Goal: Complete application form

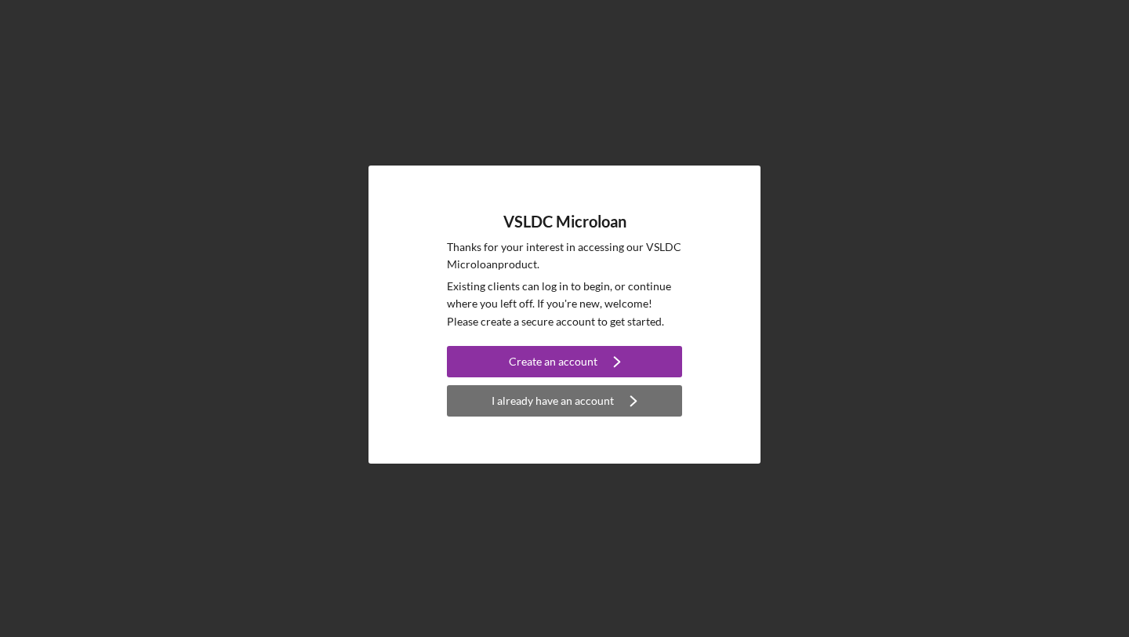
click at [533, 398] on div "I already have an account" at bounding box center [553, 400] width 122 height 31
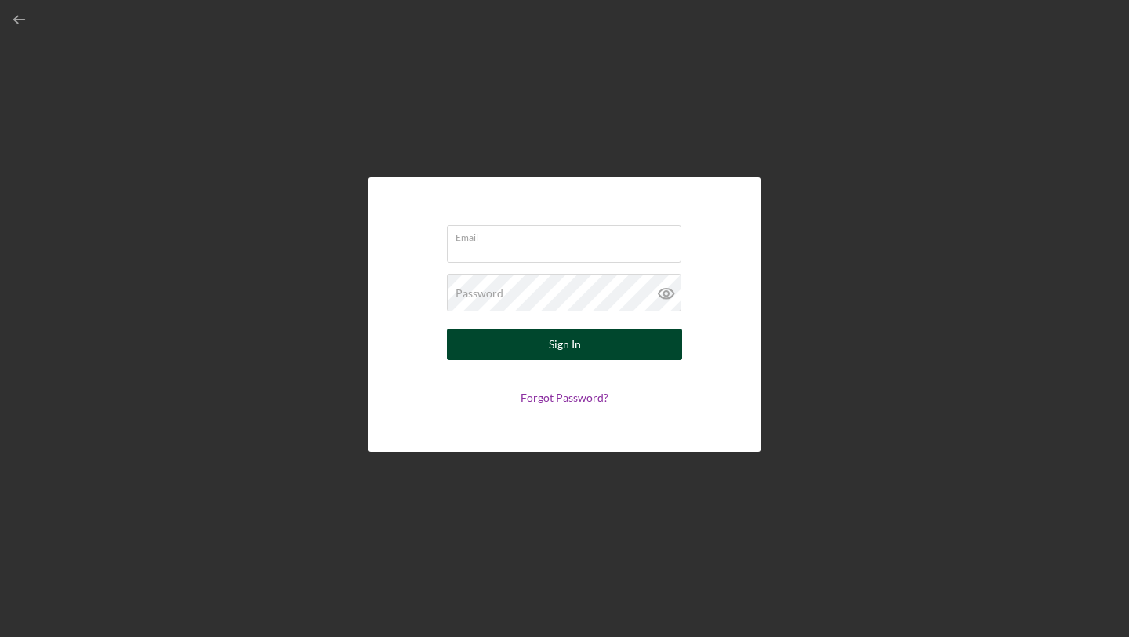
type input "[EMAIL_ADDRESS][DOMAIN_NAME]"
click at [511, 341] on button "Sign In" at bounding box center [564, 344] width 235 height 31
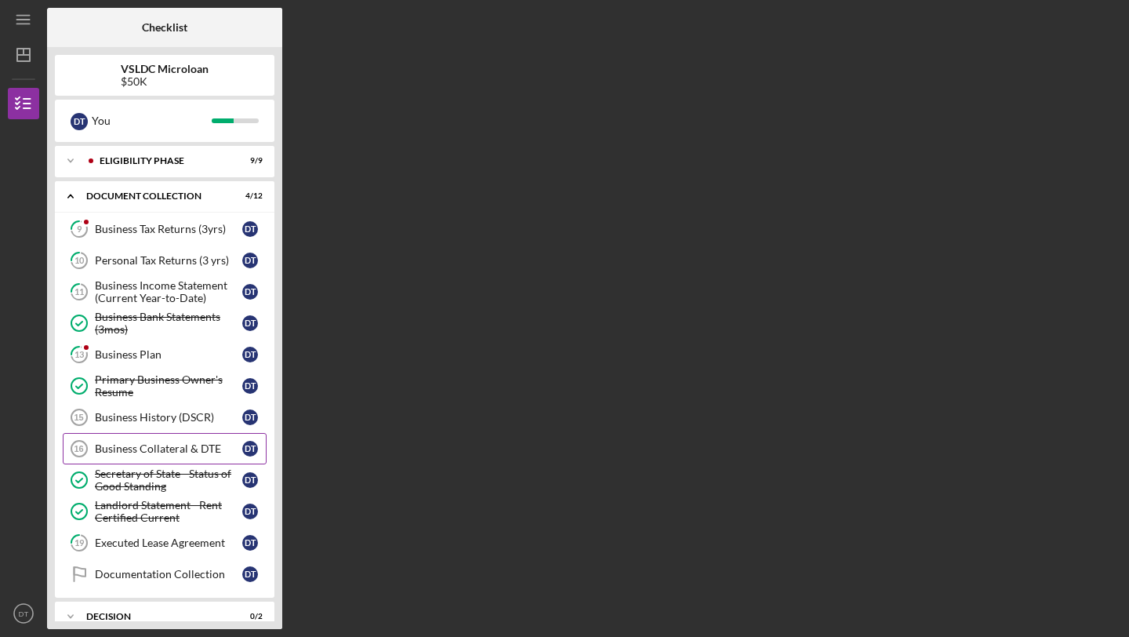
click at [149, 354] on div "Business Plan" at bounding box center [168, 354] width 147 height 13
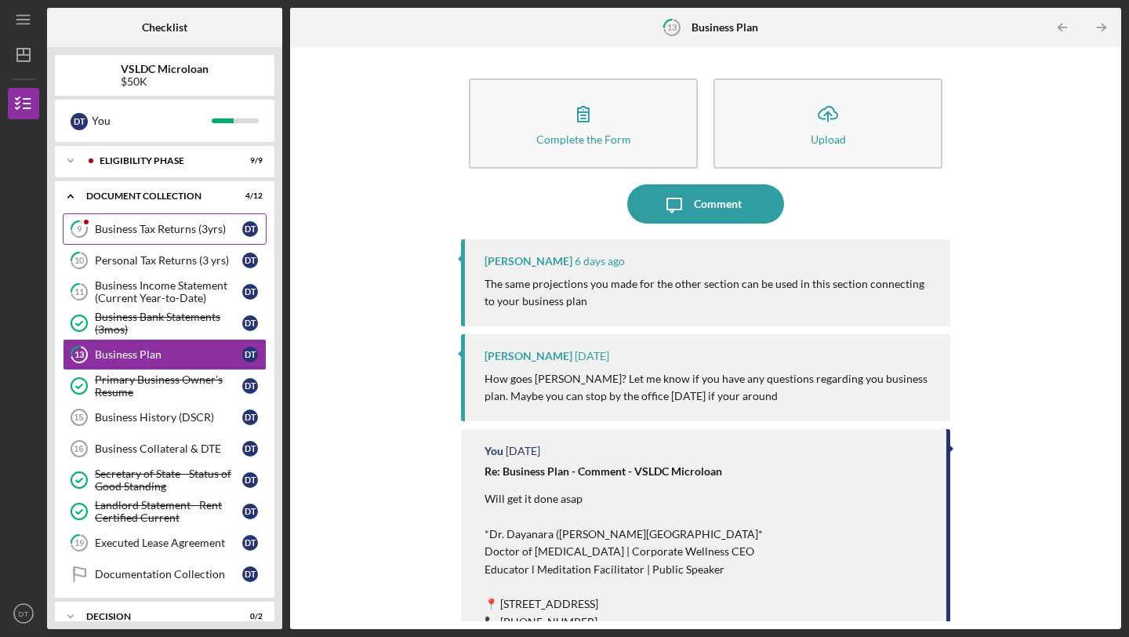
click at [164, 220] on link "9 Business Tax Returns (3yrs) D T" at bounding box center [165, 228] width 204 height 31
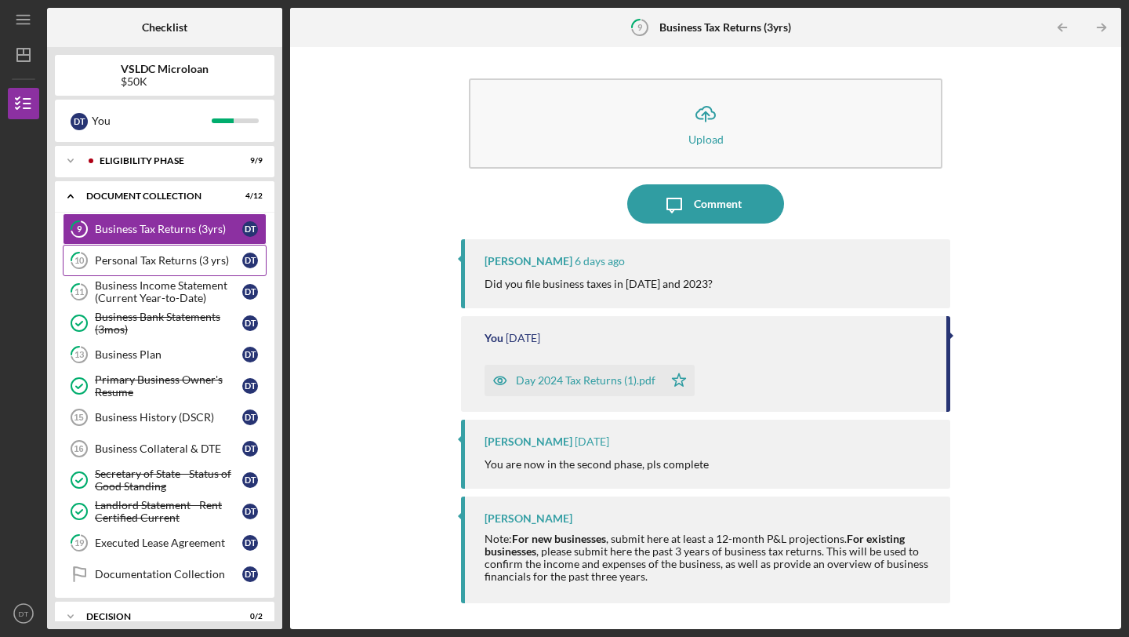
click at [177, 258] on div "Personal Tax Returns (3 yrs)" at bounding box center [168, 260] width 147 height 13
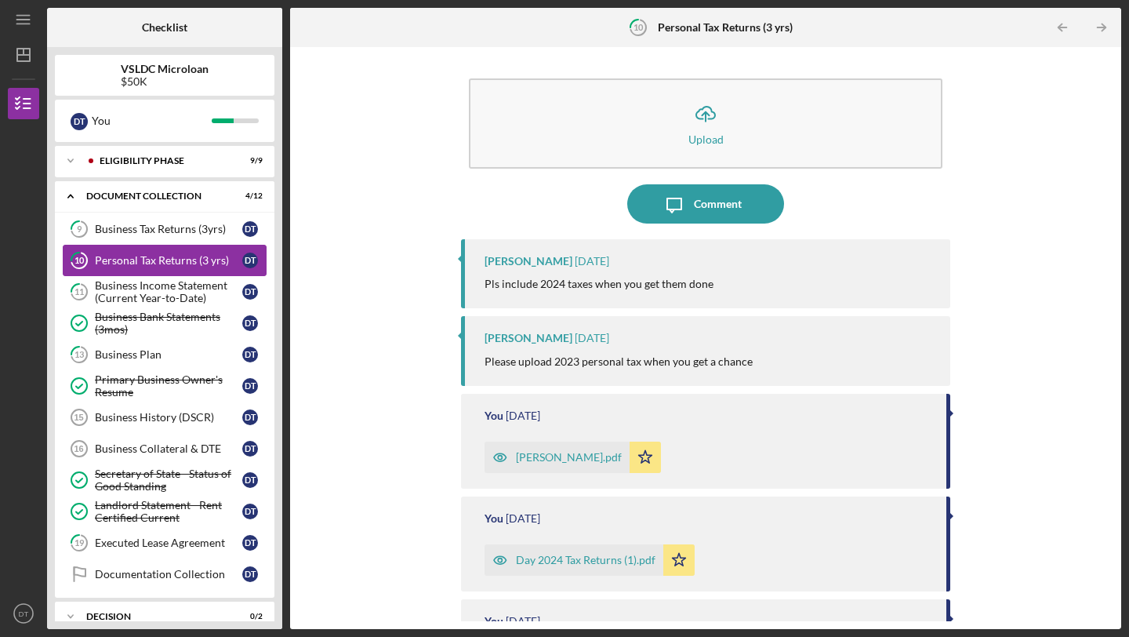
click at [174, 262] on div "Personal Tax Returns (3 yrs)" at bounding box center [168, 260] width 147 height 13
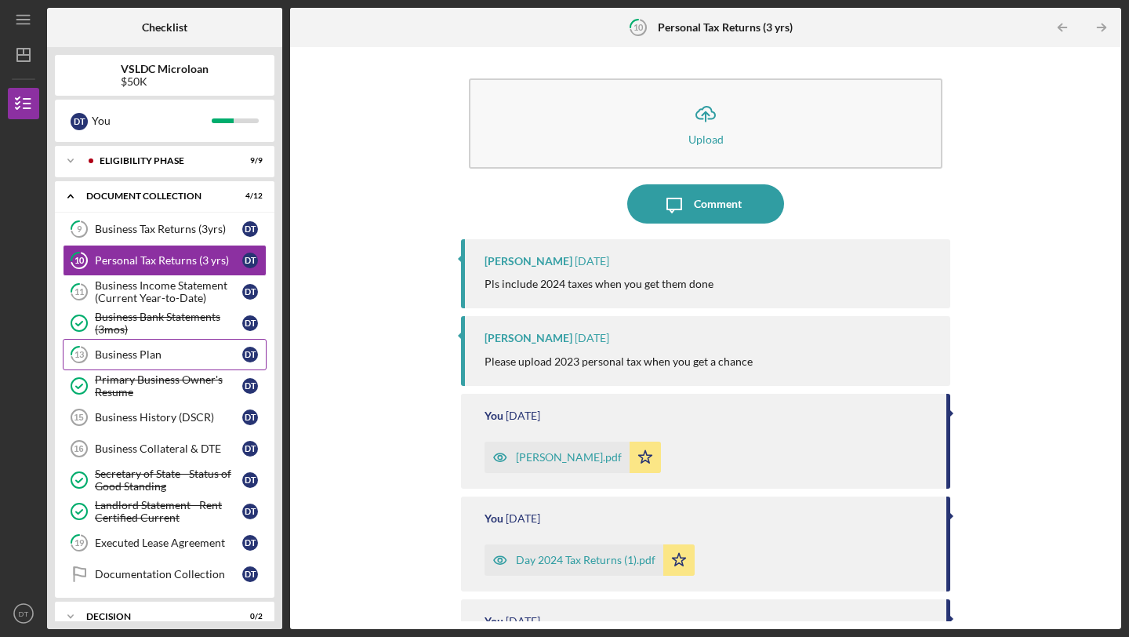
click at [170, 358] on div "Business Plan" at bounding box center [168, 354] width 147 height 13
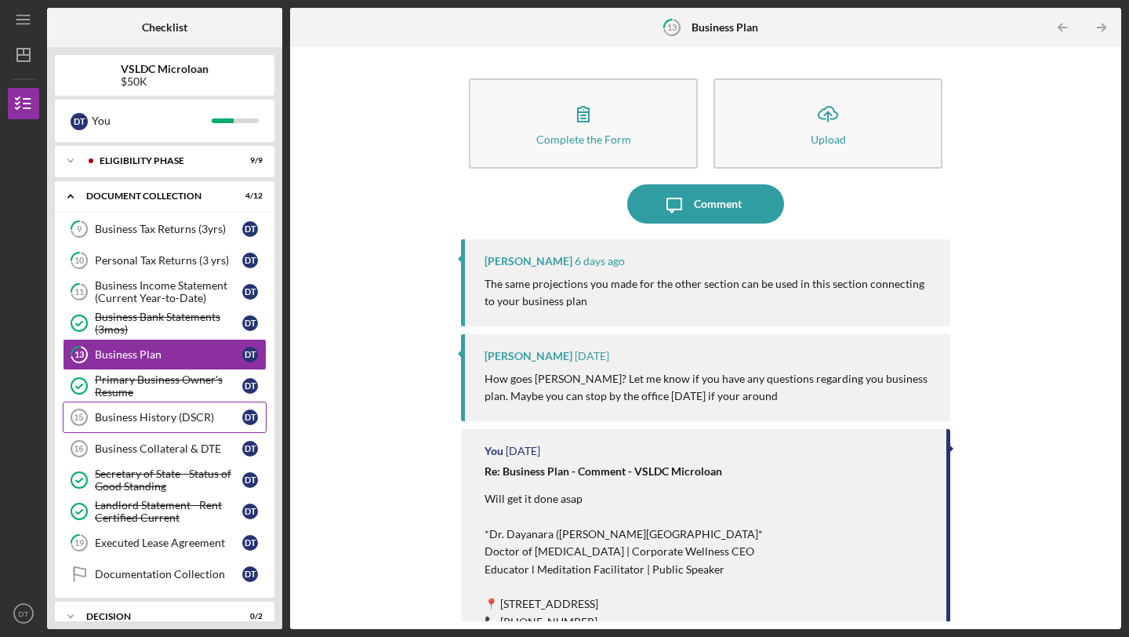
click at [165, 416] on div "Business History (DSCR)" at bounding box center [168, 417] width 147 height 13
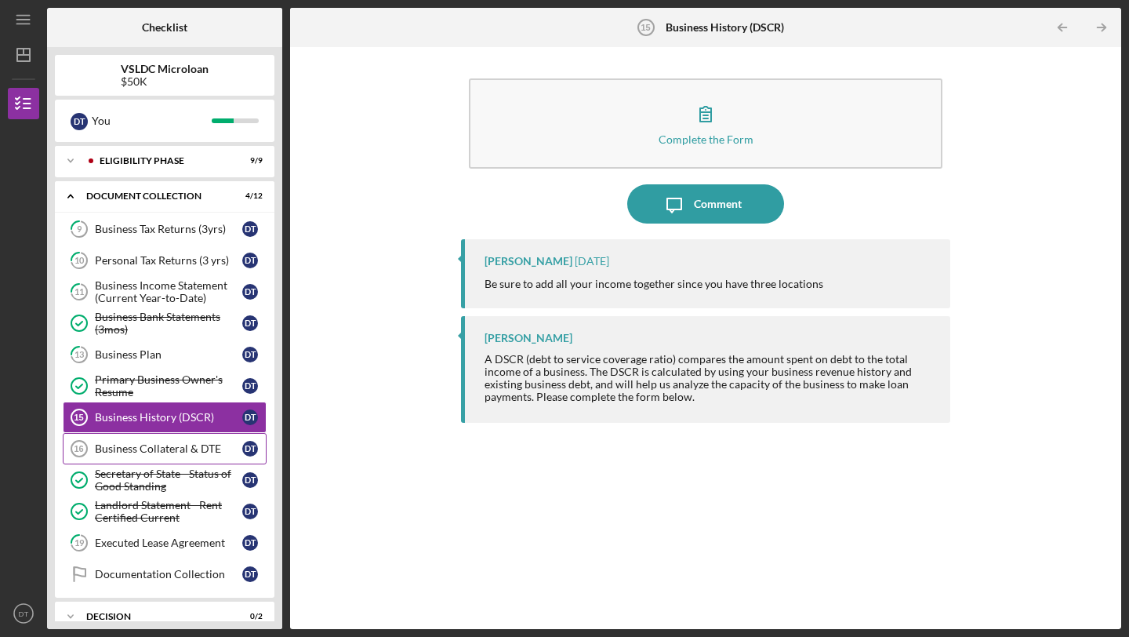
click at [165, 451] on div "Business Collateral & DTE" at bounding box center [168, 448] width 147 height 13
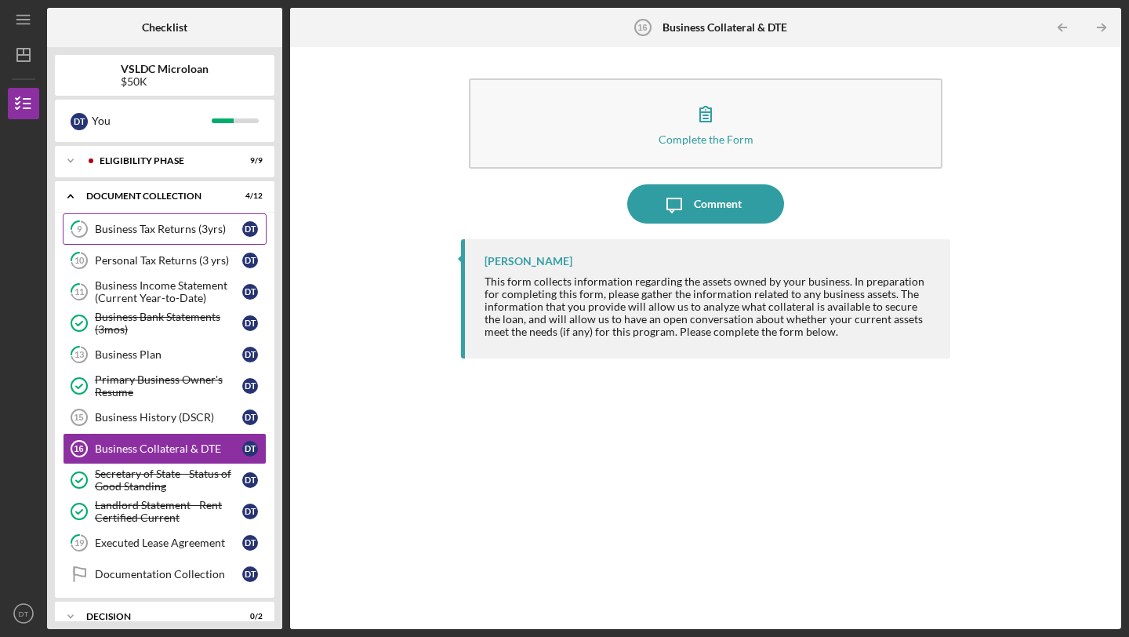
click at [119, 224] on div "Business Tax Returns (3yrs)" at bounding box center [168, 229] width 147 height 13
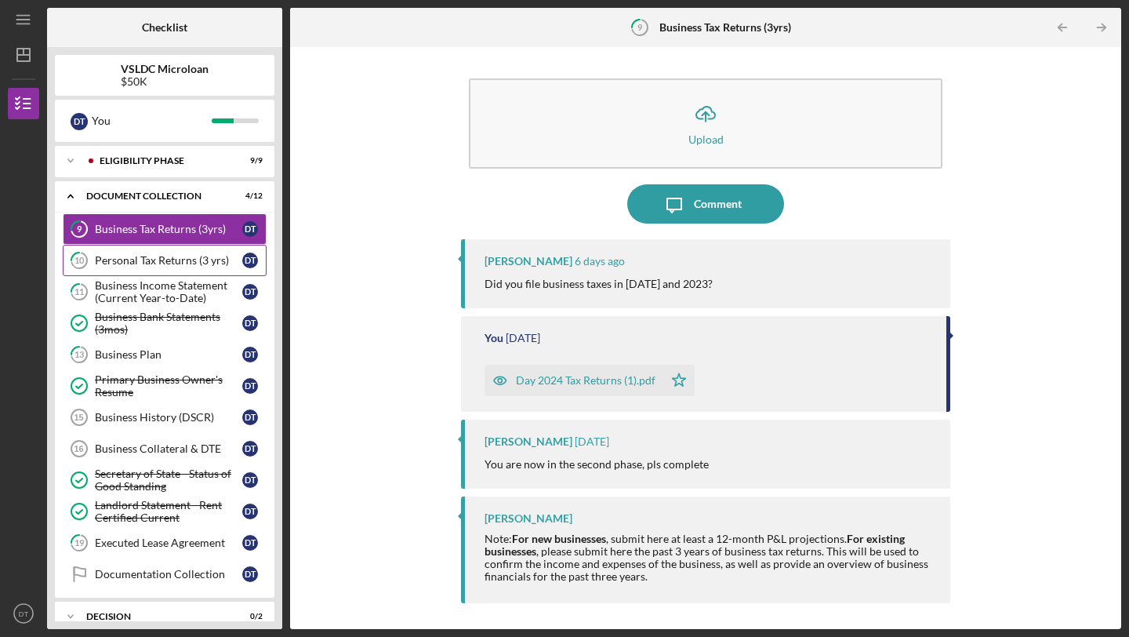
click at [123, 264] on div "Personal Tax Returns (3 yrs)" at bounding box center [168, 260] width 147 height 13
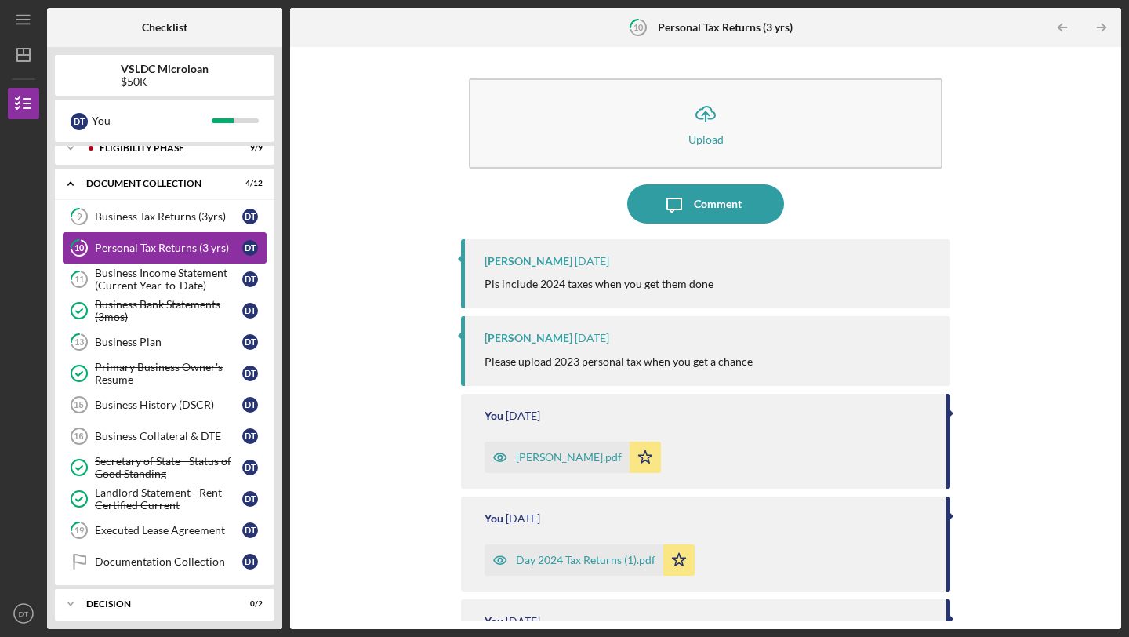
scroll to position [14, 0]
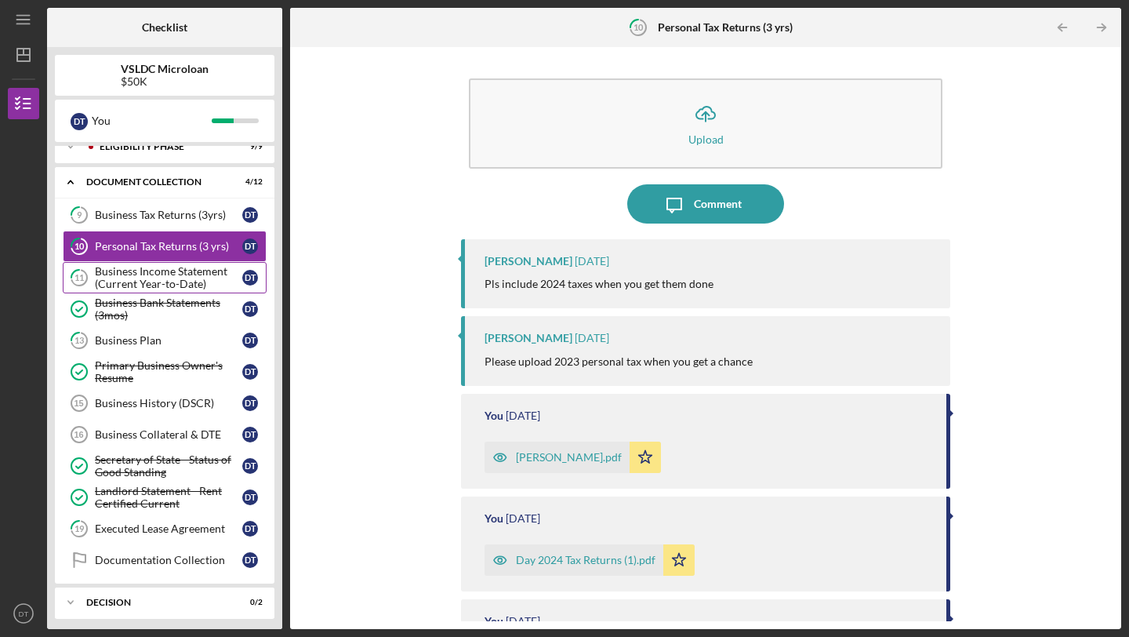
click at [118, 275] on div "Business Income Statement (Current Year-to-Date)" at bounding box center [168, 277] width 147 height 25
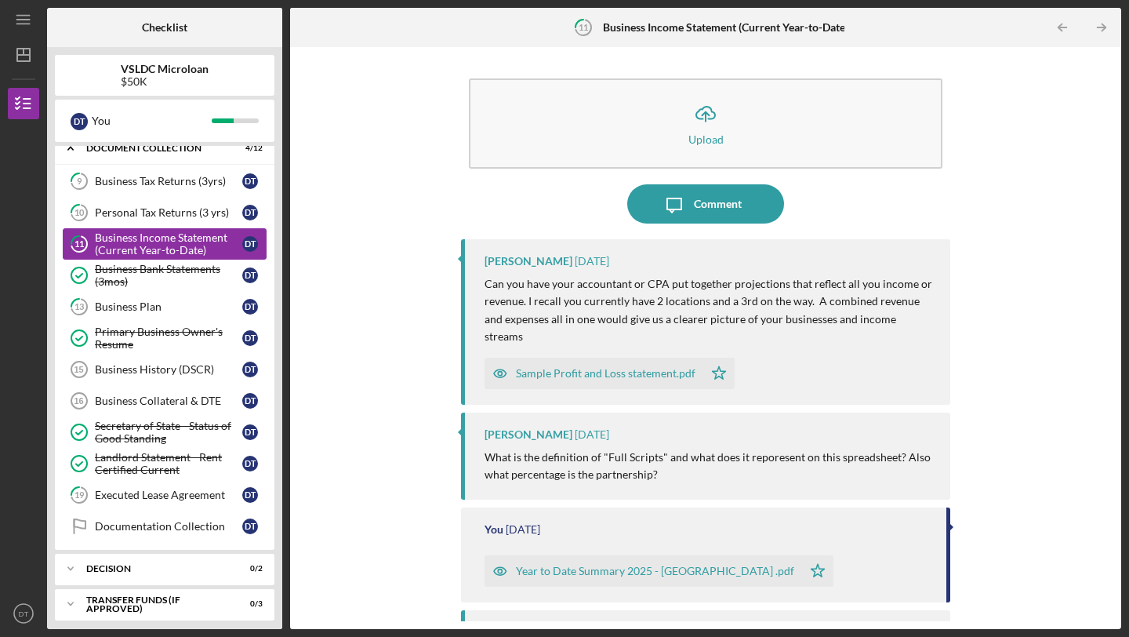
scroll to position [49, 0]
click at [107, 356] on link "Business History (DSCR) 15 Business History (DSCR) D T" at bounding box center [165, 368] width 204 height 31
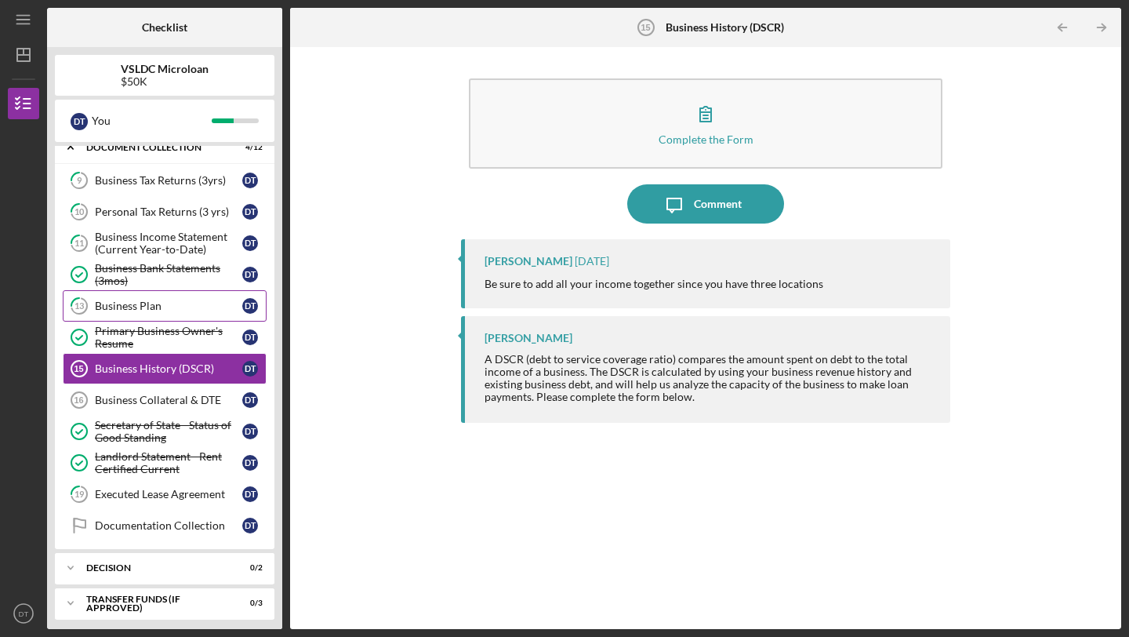
click at [143, 314] on link "13 Business Plan D T" at bounding box center [165, 305] width 204 height 31
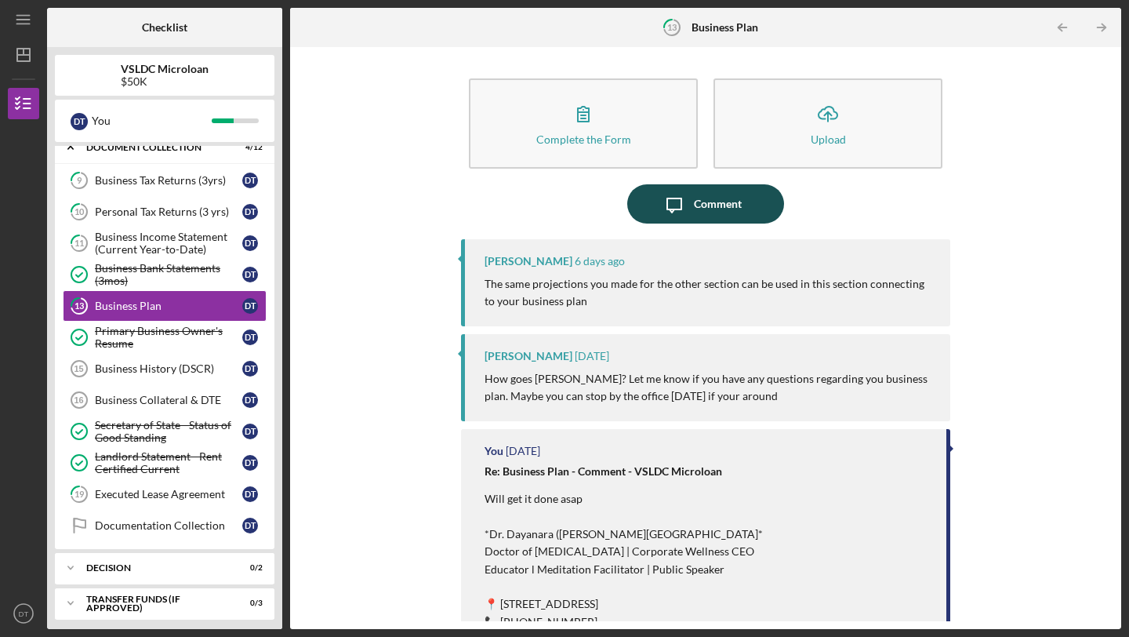
click at [757, 209] on button "Icon/Message Comment" at bounding box center [705, 203] width 157 height 39
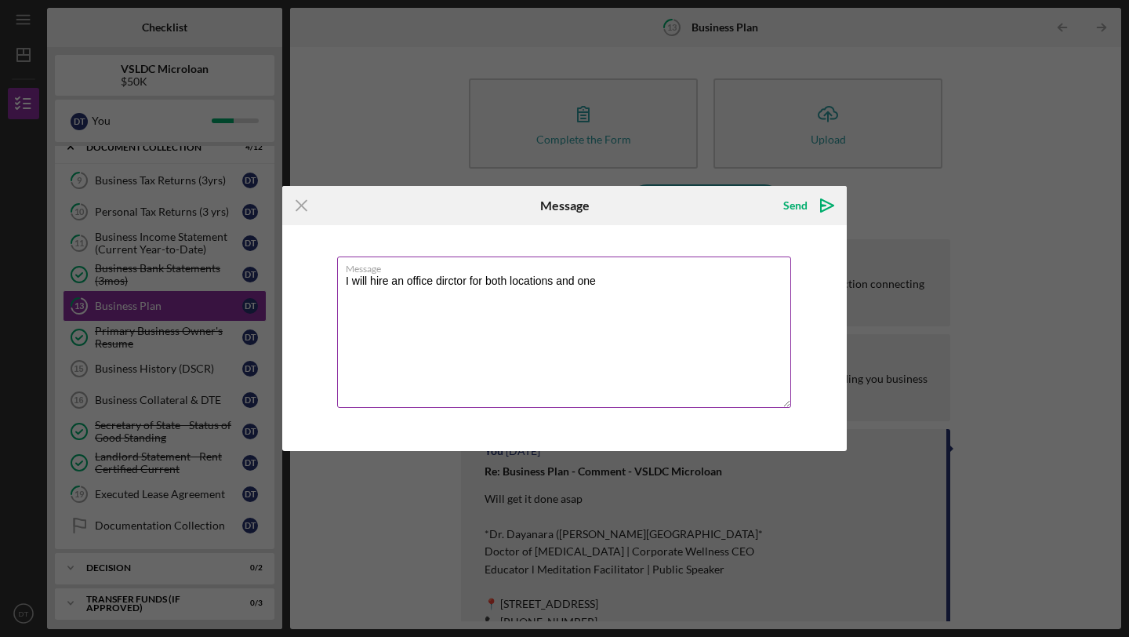
click at [405, 281] on textarea "I will hire an office dirctor for both locations and one" at bounding box center [564, 331] width 454 height 151
click at [685, 278] on textarea "I will hire two full time office director for both locations and one" at bounding box center [564, 331] width 454 height 151
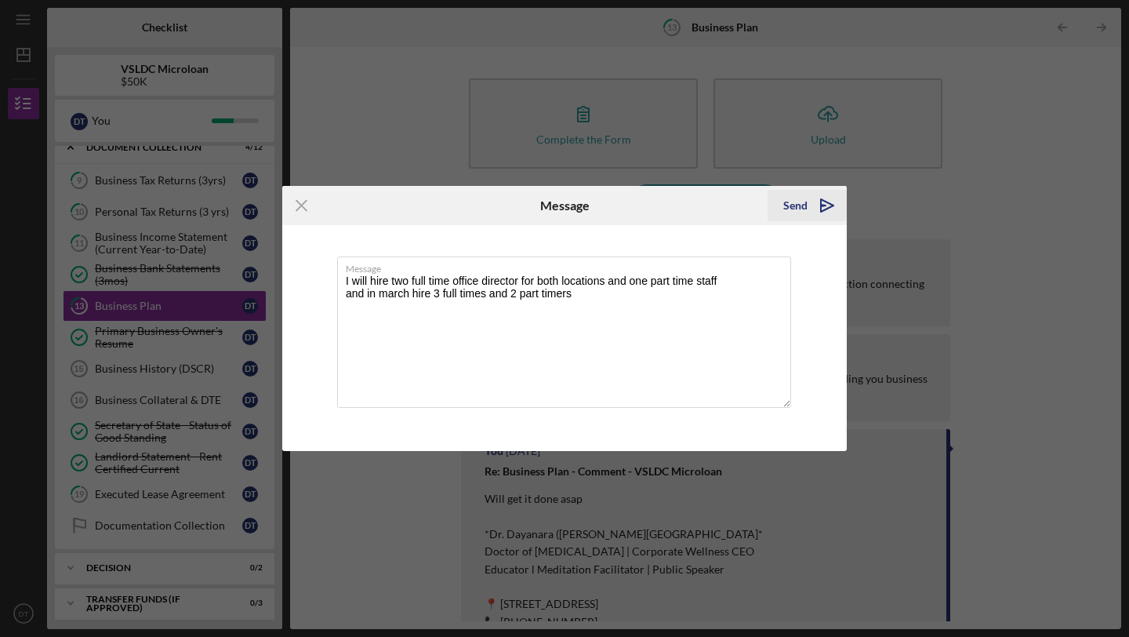
type textarea "I will hire two full time office director for both locations and one part time …"
click at [812, 205] on icon "Icon/icon-invite-send" at bounding box center [827, 205] width 39 height 39
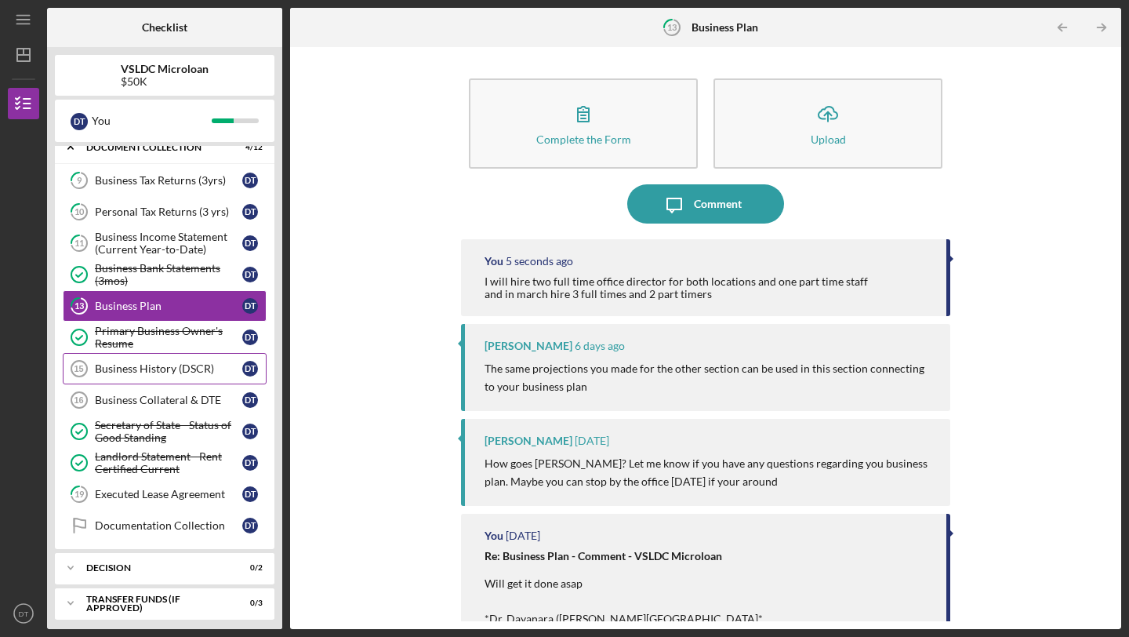
click at [168, 372] on div "Business History (DSCR)" at bounding box center [168, 368] width 147 height 13
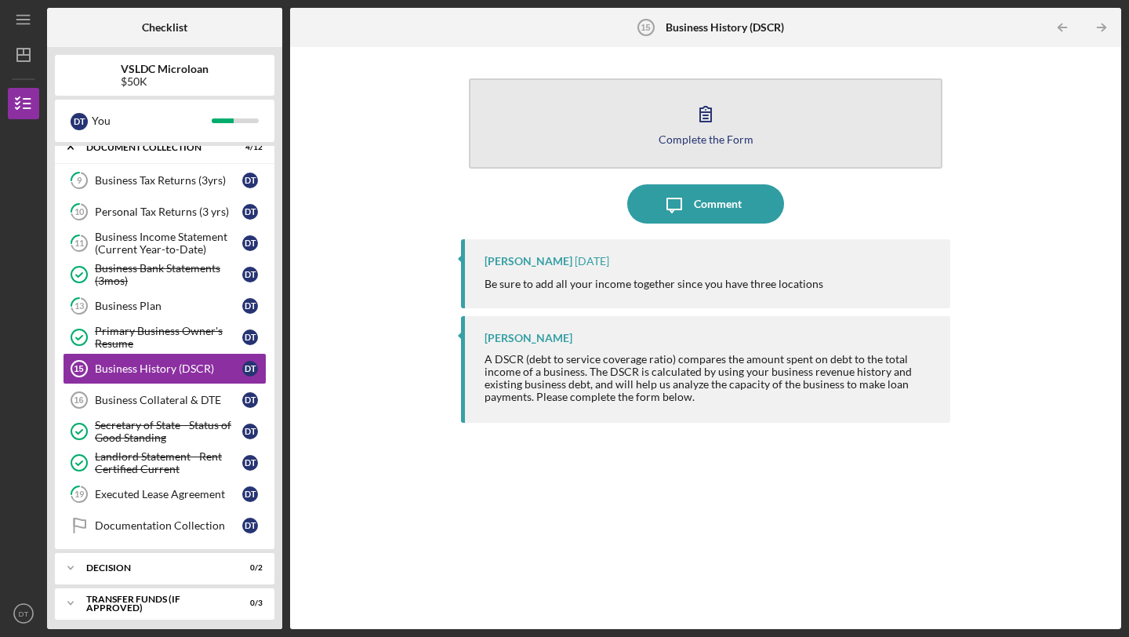
click at [717, 111] on icon "button" at bounding box center [705, 113] width 39 height 39
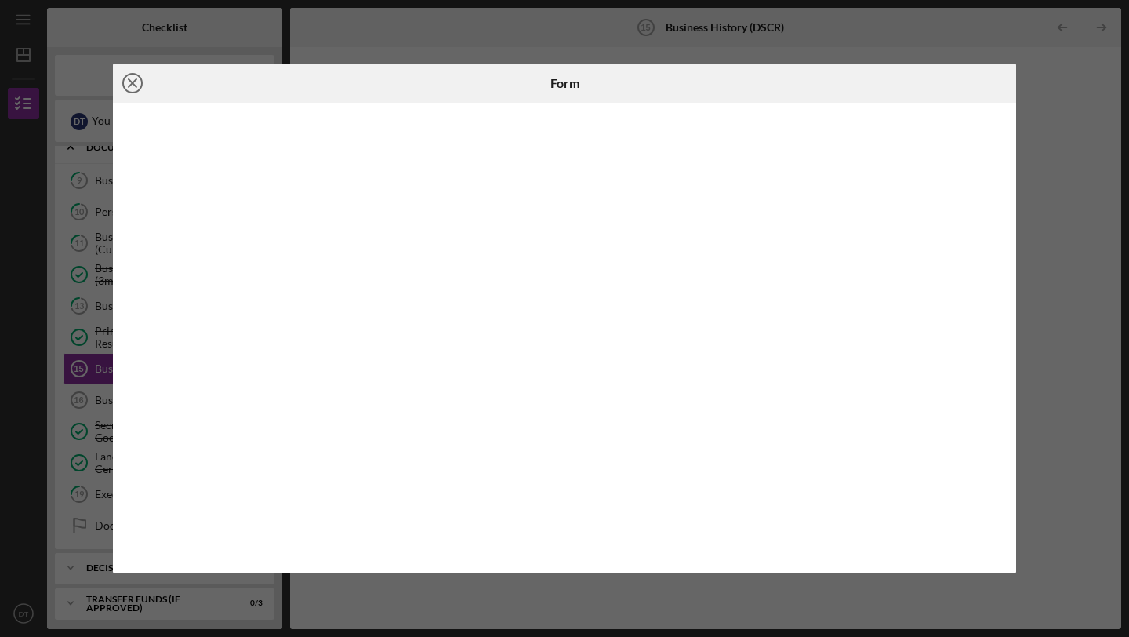
click at [144, 90] on icon "Icon/Close" at bounding box center [132, 83] width 39 height 39
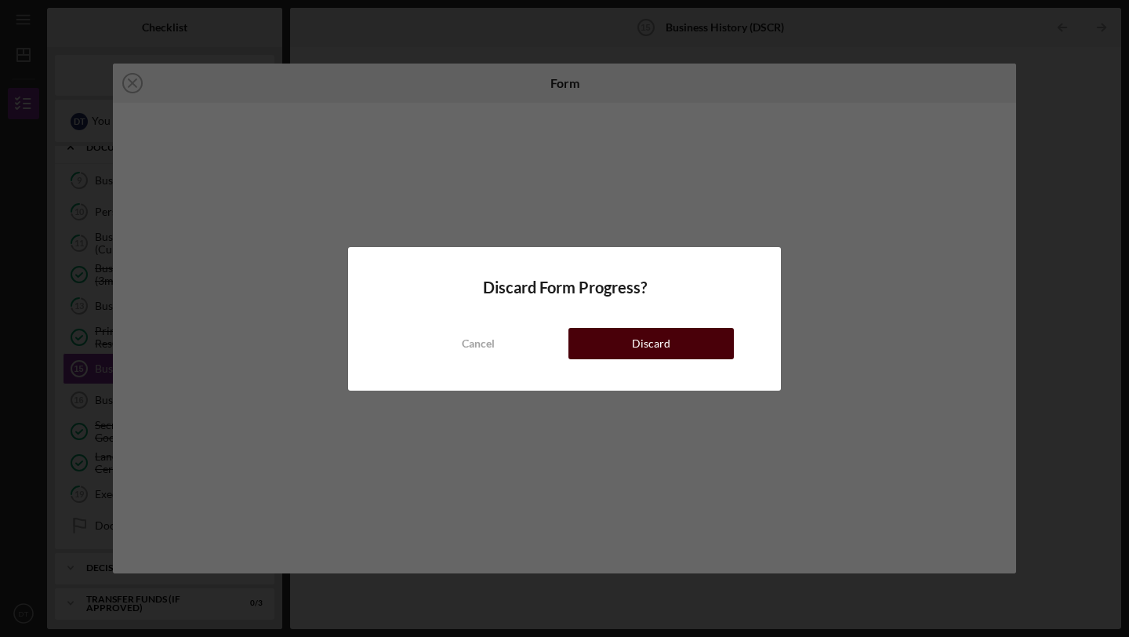
click at [649, 346] on div "Discard" at bounding box center [651, 343] width 38 height 31
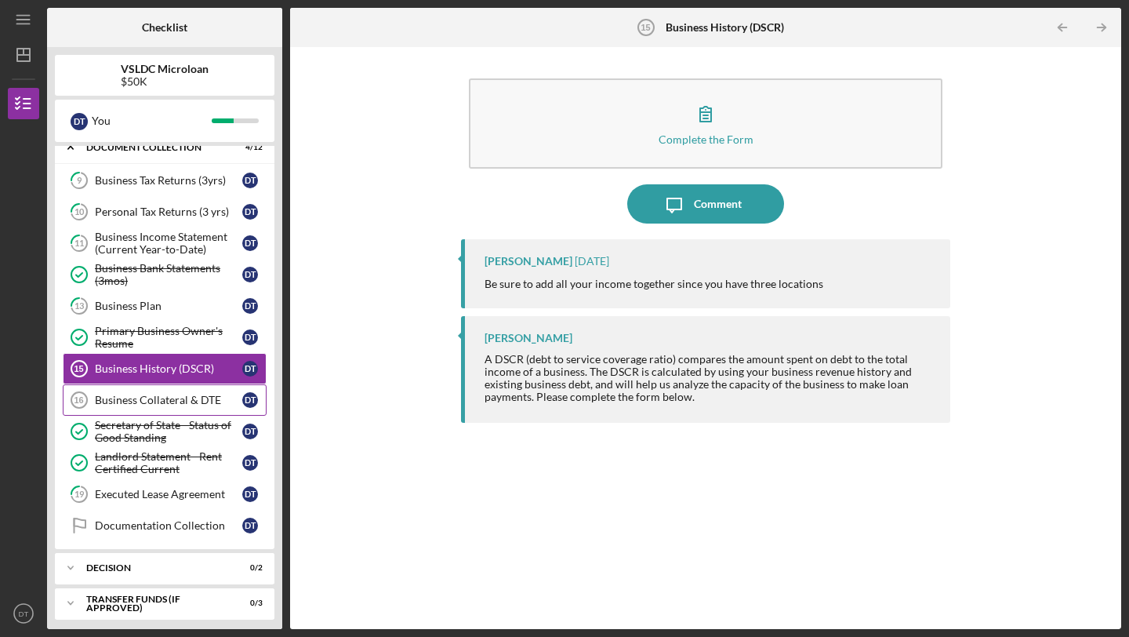
click at [161, 405] on div "Business Collateral & DTE" at bounding box center [168, 400] width 147 height 13
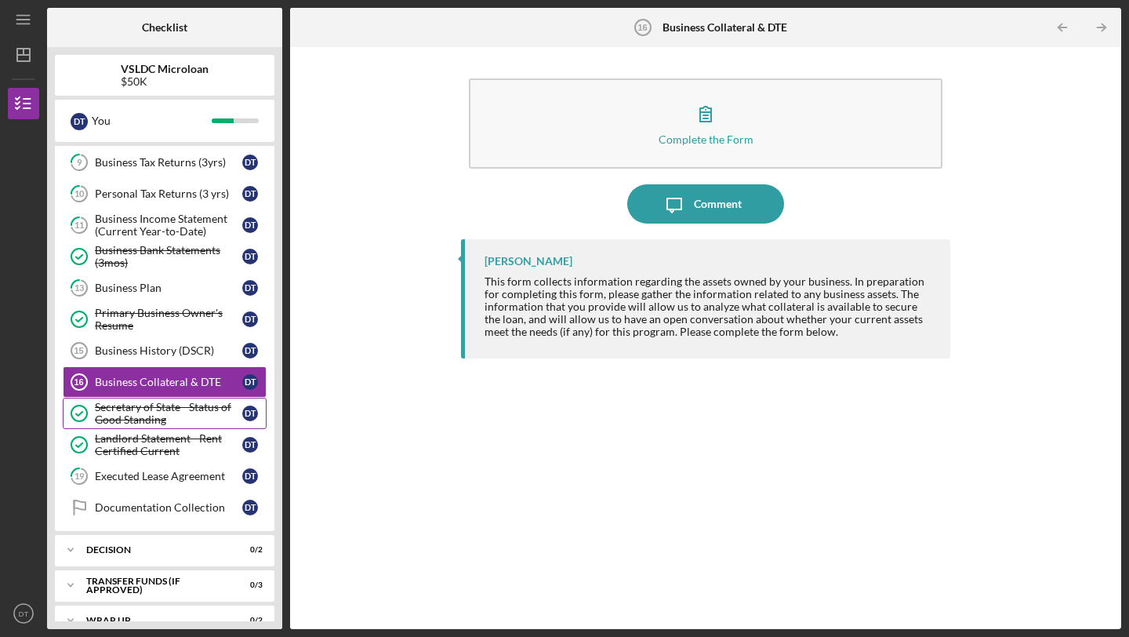
scroll to position [90, 0]
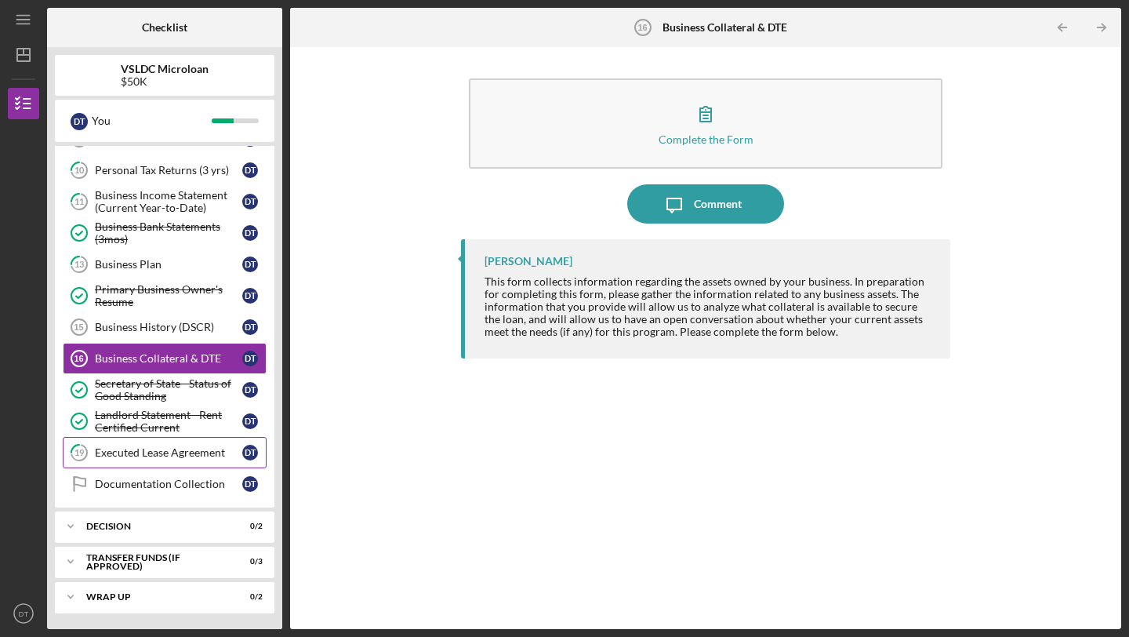
click at [145, 464] on link "19 Executed Lease Agreement D T" at bounding box center [165, 452] width 204 height 31
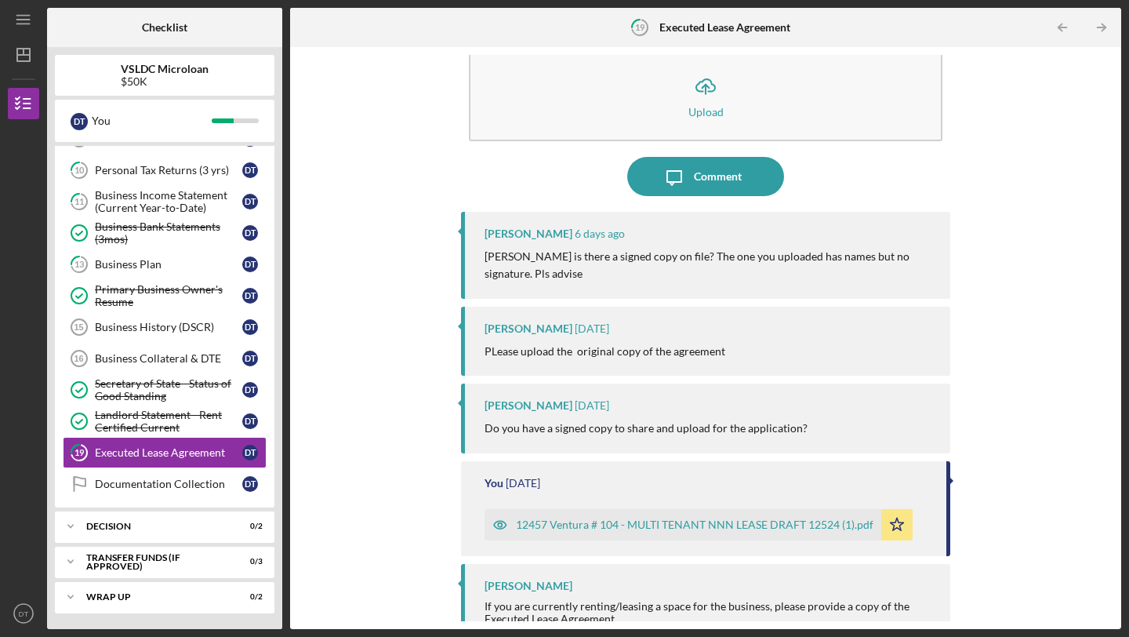
scroll to position [51, 0]
